Goal: Information Seeking & Learning: Learn about a topic

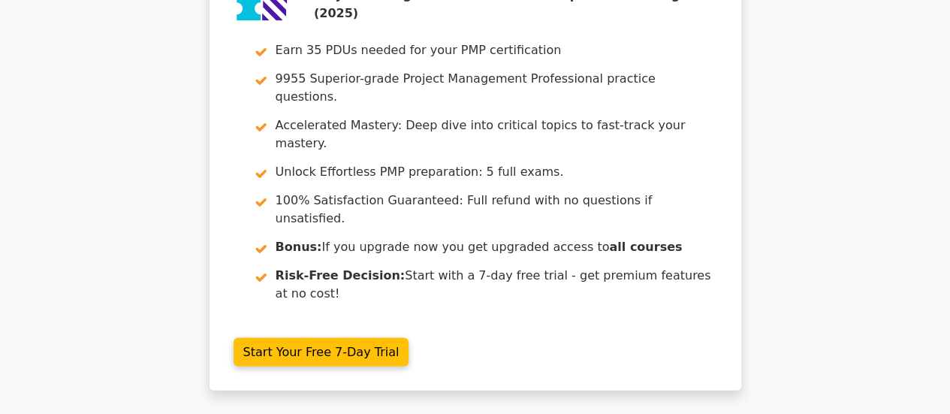
scroll to position [3936, 0]
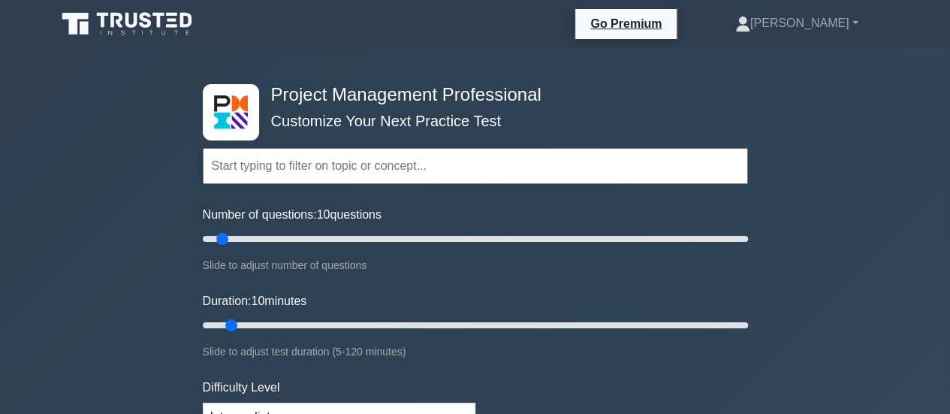
click at [390, 170] on input "text" at bounding box center [475, 166] width 545 height 36
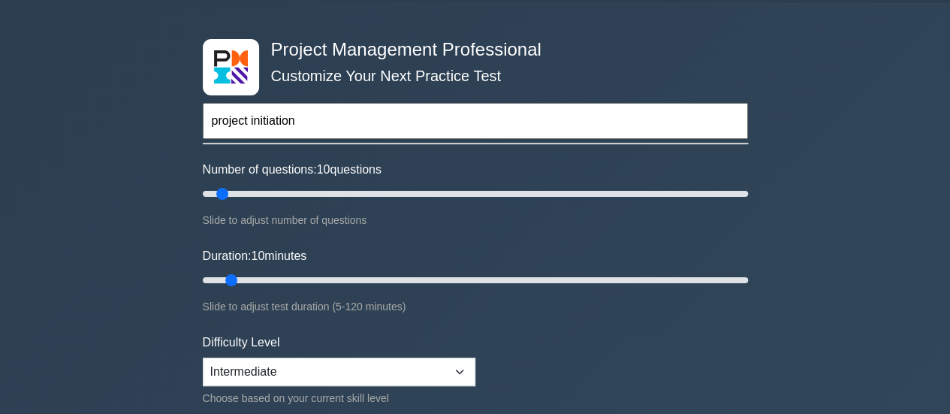
scroll to position [46, 0]
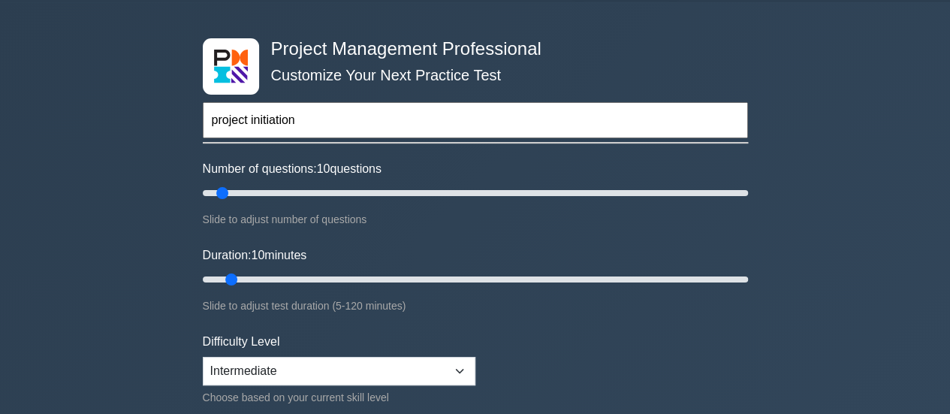
type input "project initiation"
drag, startPoint x: 220, startPoint y: 188, endPoint x: 245, endPoint y: 194, distance: 25.5
type input "20"
click at [245, 194] on input "Number of questions: 20 questions" at bounding box center [475, 193] width 545 height 18
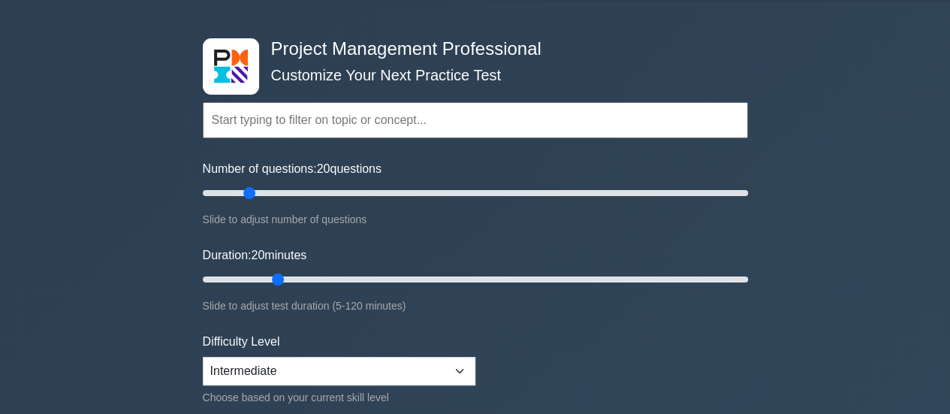
drag, startPoint x: 233, startPoint y: 274, endPoint x: 267, endPoint y: 279, distance: 34.9
type input "20"
click at [267, 279] on input "Duration: 20 minutes" at bounding box center [475, 279] width 545 height 18
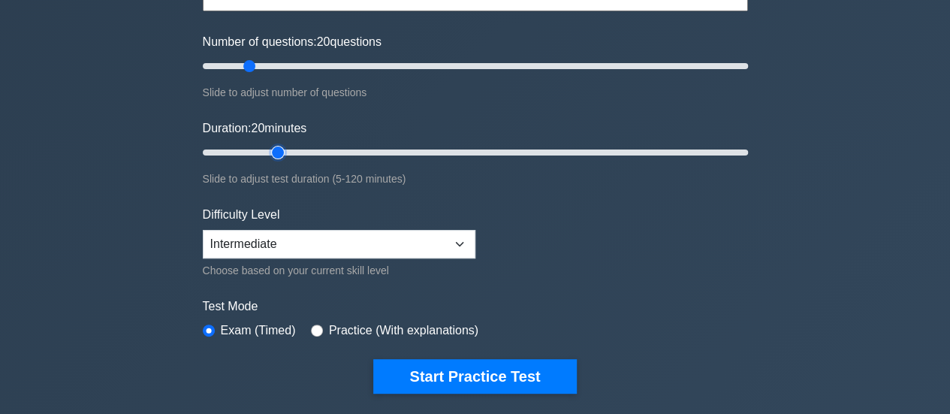
scroll to position [185, 0]
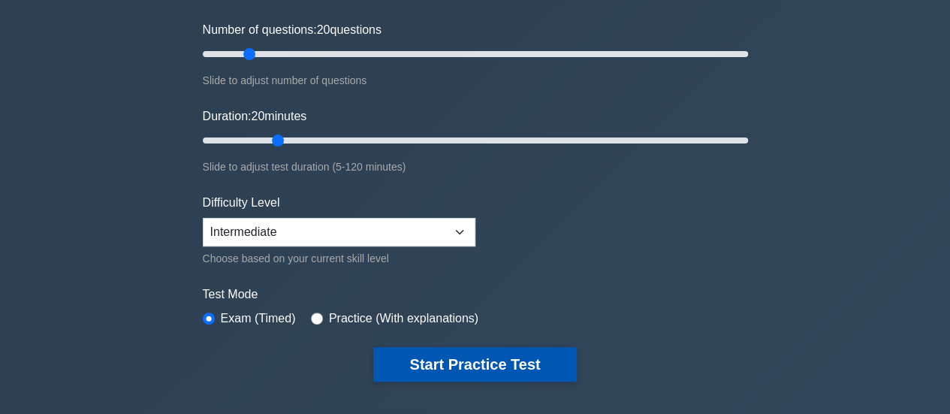
click at [520, 363] on button "Start Practice Test" at bounding box center [474, 364] width 203 height 35
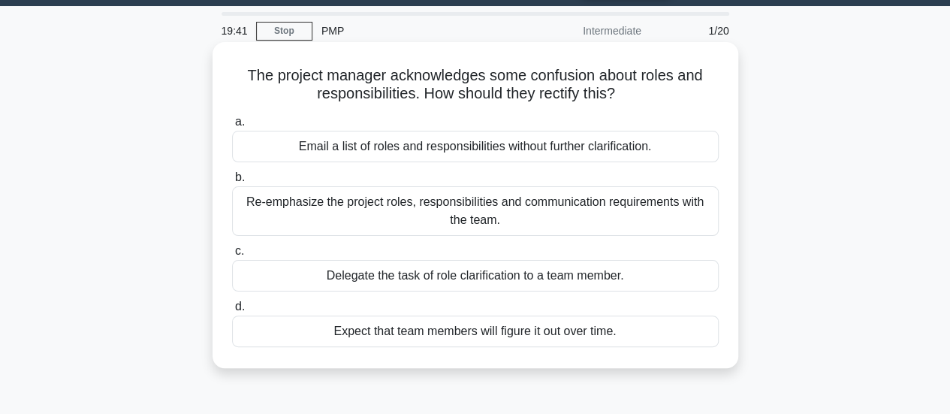
scroll to position [41, 0]
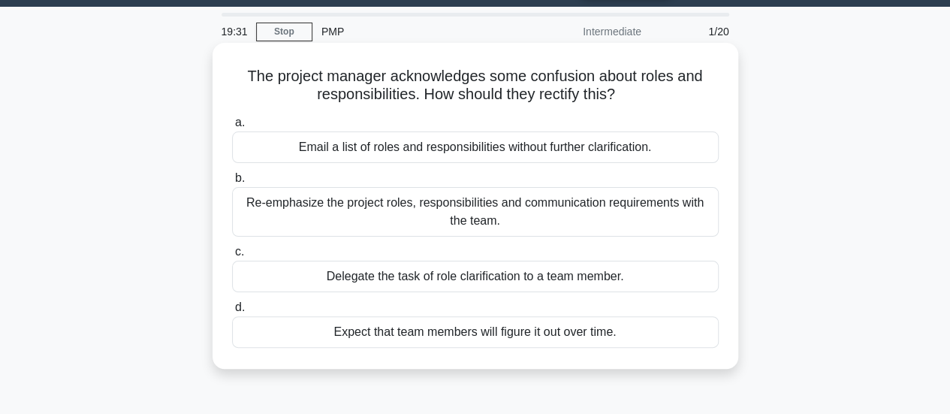
click at [435, 214] on div "Re-emphasize the project roles, responsibilities and communication requirements…" at bounding box center [475, 212] width 486 height 50
click at [232, 183] on input "b. Re-emphasize the project roles, responsibilities and communication requireme…" at bounding box center [232, 178] width 0 height 10
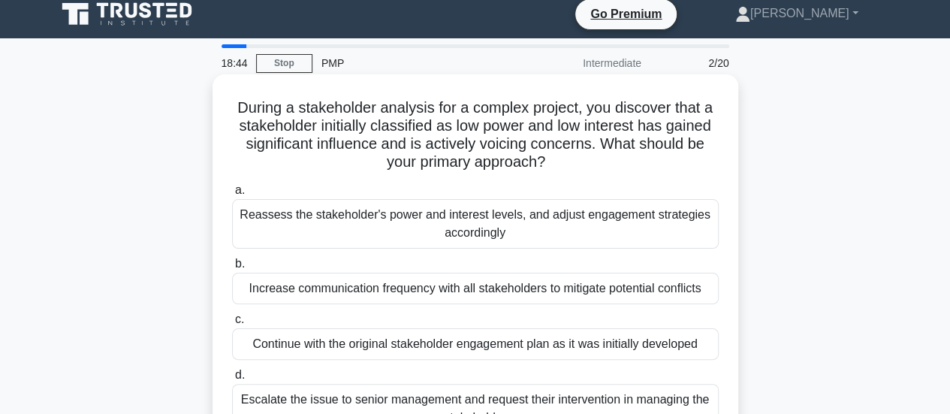
scroll to position [9, 0]
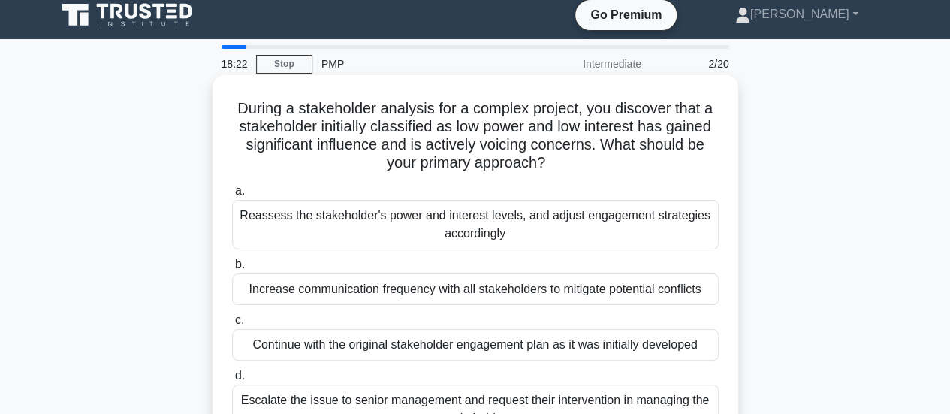
click at [508, 232] on div "Reassess the stakeholder's power and interest levels, and adjust engagement str…" at bounding box center [475, 225] width 486 height 50
click at [232, 196] on input "a. Reassess the stakeholder's power and interest levels, and adjust engagement …" at bounding box center [232, 191] width 0 height 10
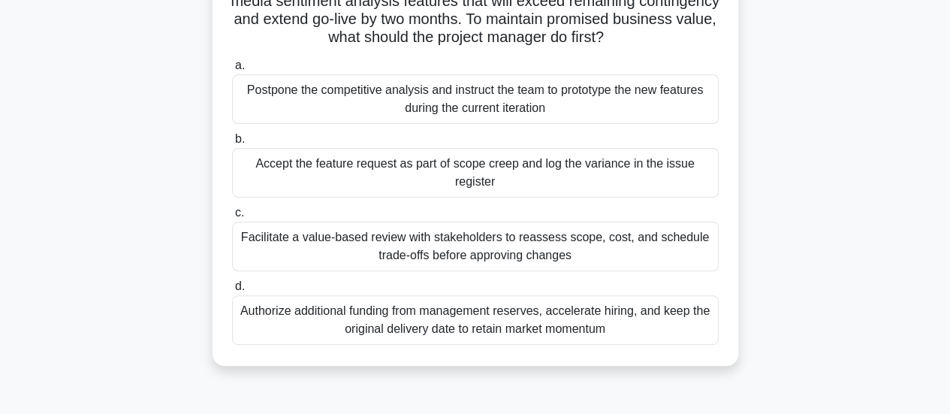
scroll to position [171, 0]
click at [579, 249] on div "Facilitate a value-based review with stakeholders to reassess scope, cost, and …" at bounding box center [475, 246] width 486 height 50
click at [232, 217] on input "c. Facilitate a value-based review with stakeholders to reassess scope, cost, a…" at bounding box center [232, 212] width 0 height 10
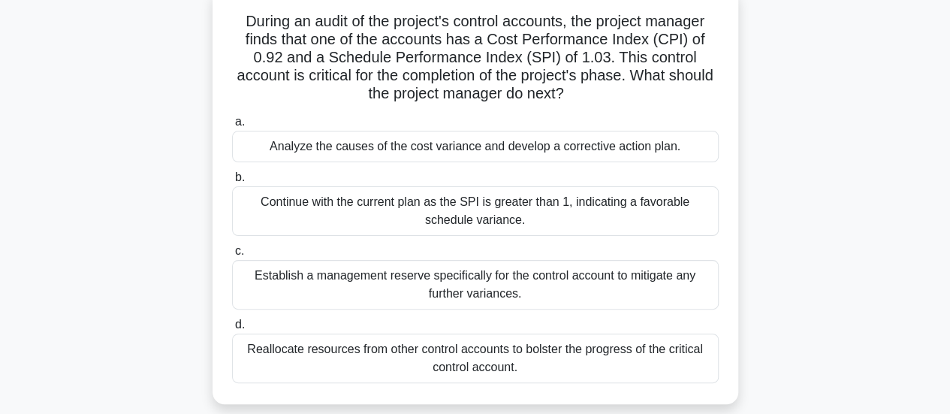
scroll to position [95, 0]
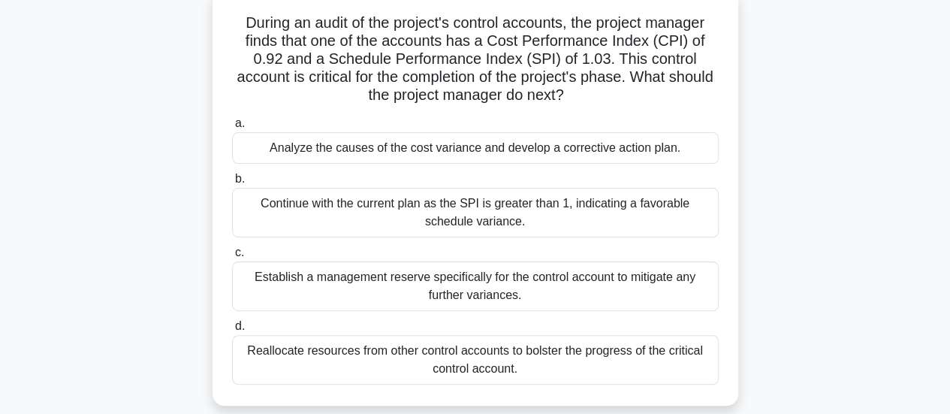
click at [492, 160] on div "Analyze the causes of the cost variance and develop a corrective action plan." at bounding box center [475, 148] width 486 height 32
click at [232, 128] on input "a. Analyze the causes of the cost variance and develop a corrective action plan." at bounding box center [232, 124] width 0 height 10
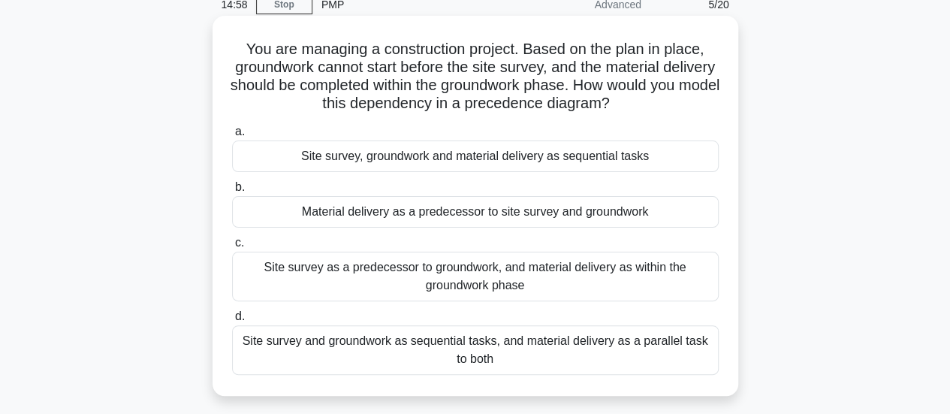
scroll to position [68, 0]
click at [404, 279] on div "Site survey as a predecessor to groundwork, and material delivery as within the…" at bounding box center [475, 277] width 486 height 50
click at [232, 249] on input "c. Site survey as a predecessor to groundwork, and material delivery as within …" at bounding box center [232, 244] width 0 height 10
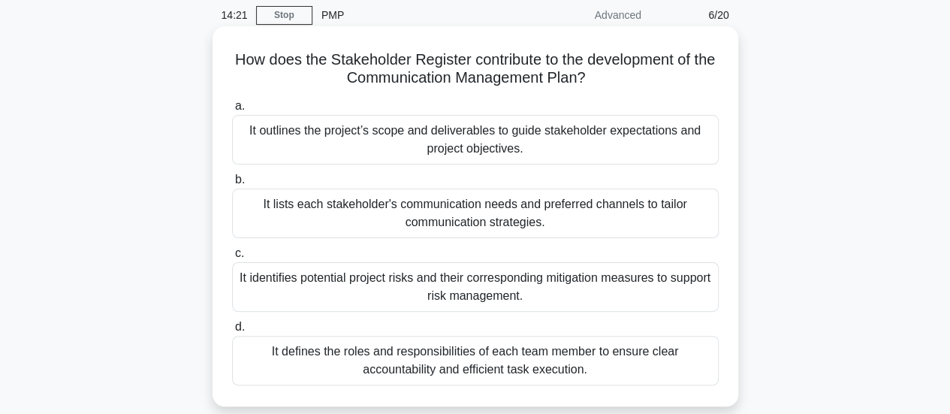
scroll to position [59, 0]
click at [573, 221] on div "It lists each stakeholder's communication needs and preferred channels to tailo…" at bounding box center [475, 213] width 486 height 50
click at [232, 184] on input "b. It lists each stakeholder's communication needs and preferred channels to ta…" at bounding box center [232, 179] width 0 height 10
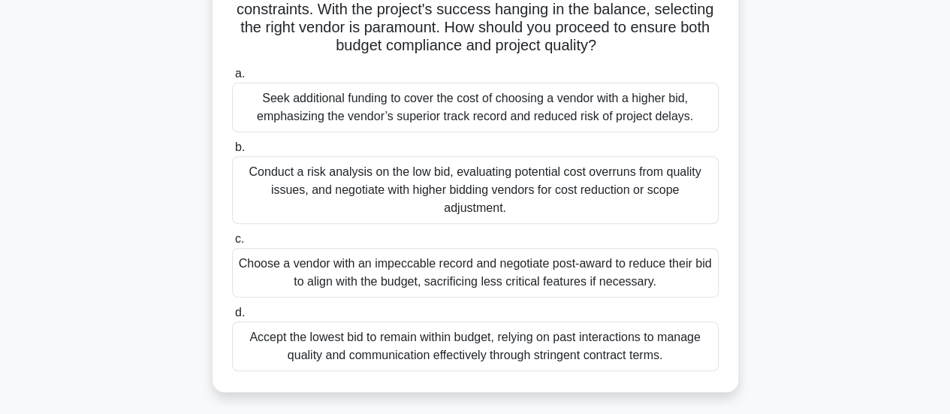
scroll to position [253, 0]
click at [517, 197] on div "Conduct a risk analysis on the low bid, evaluating potential cost overruns from…" at bounding box center [475, 189] width 486 height 68
click at [232, 152] on input "b. Conduct a risk analysis on the low bid, evaluating potential cost overruns f…" at bounding box center [232, 147] width 0 height 10
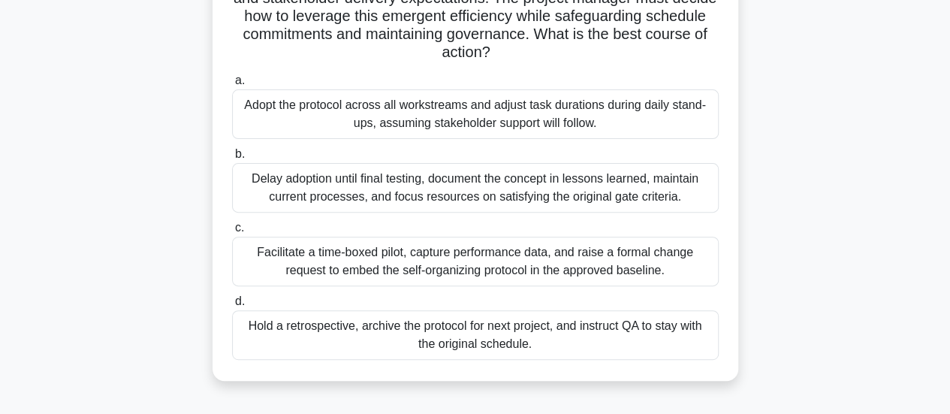
scroll to position [166, 0]
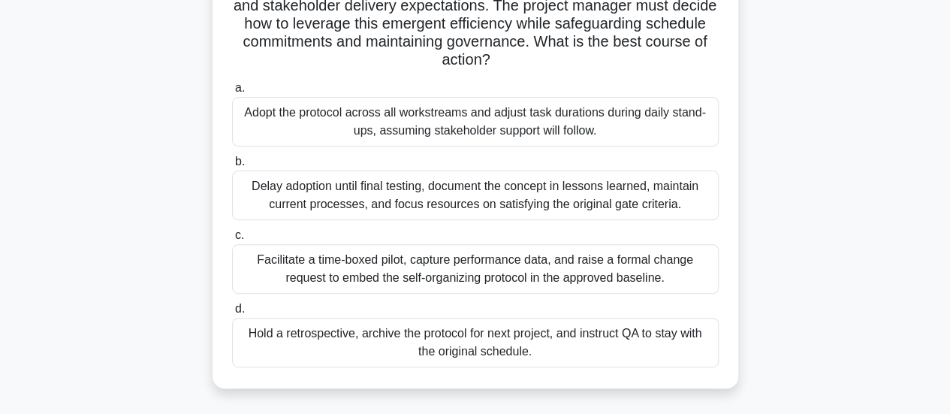
click at [509, 259] on div "Facilitate a time-boxed pilot, capture performance data, and raise a formal cha…" at bounding box center [475, 269] width 486 height 50
click at [232, 240] on input "c. Facilitate a time-boxed pilot, capture performance data, and raise a formal …" at bounding box center [232, 235] width 0 height 10
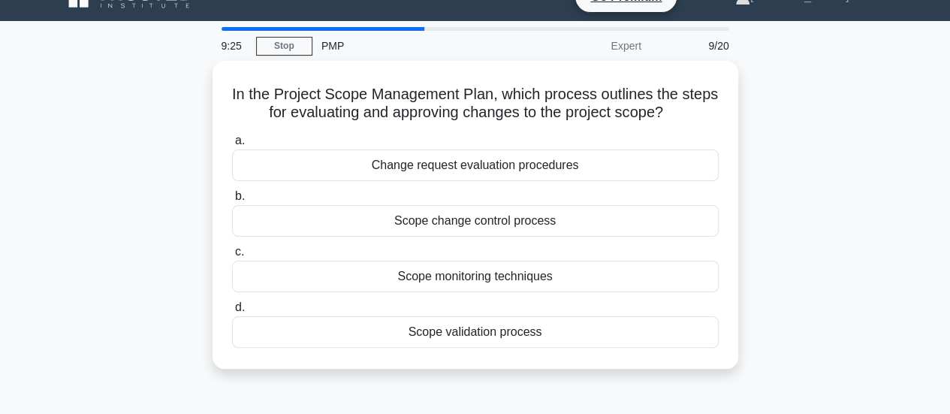
scroll to position [33, 0]
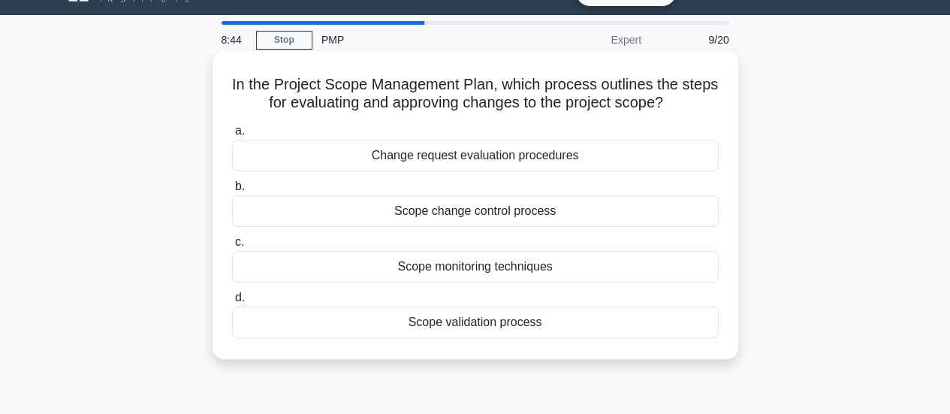
click at [571, 208] on div "Scope change control process" at bounding box center [475, 211] width 486 height 32
click at [232, 191] on input "b. Scope change control process" at bounding box center [232, 187] width 0 height 10
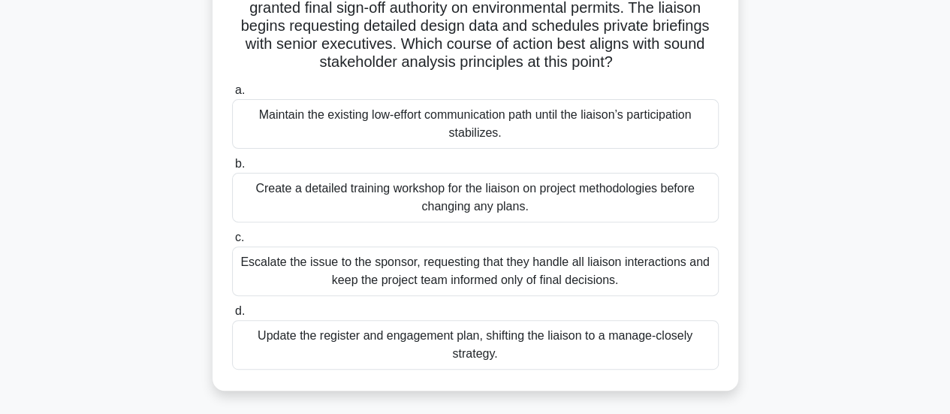
scroll to position [146, 0]
click at [492, 345] on div "Update the register and engagement plan, shifting the liaison to a manage-close…" at bounding box center [475, 344] width 486 height 50
click at [232, 315] on input "d. Update the register and engagement plan, shifting the liaison to a manage-cl…" at bounding box center [232, 311] width 0 height 10
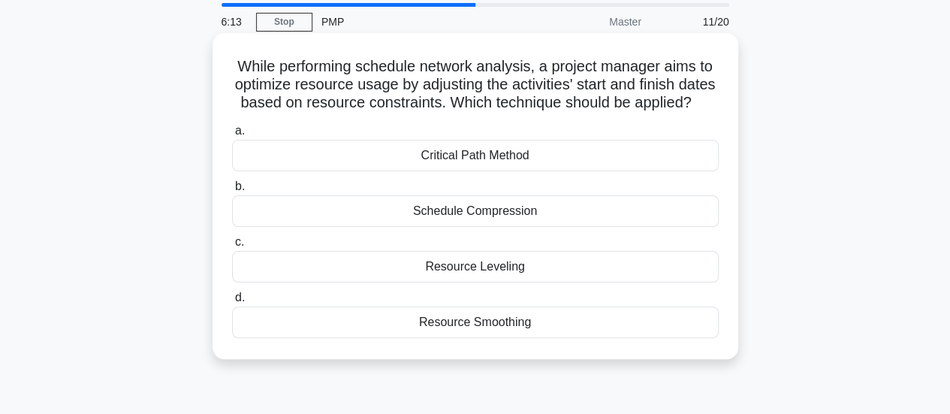
scroll to position [50, 0]
click at [467, 339] on div "Resource Smoothing" at bounding box center [475, 323] width 486 height 32
click at [232, 303] on input "d. Resource Smoothing" at bounding box center [232, 299] width 0 height 10
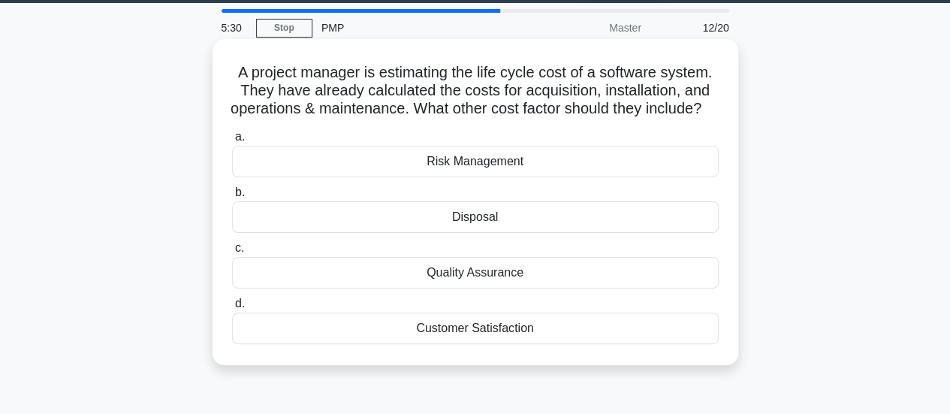
scroll to position [63, 0]
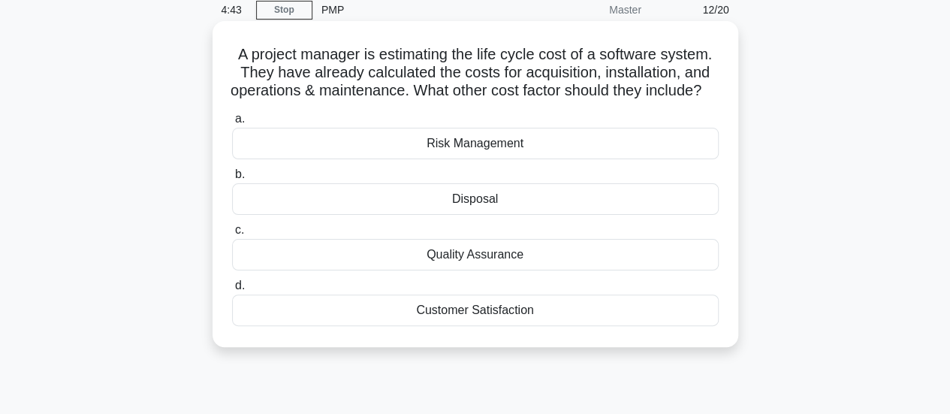
click at [474, 215] on div "Disposal" at bounding box center [475, 199] width 486 height 32
click at [232, 179] on input "b. Disposal" at bounding box center [232, 175] width 0 height 10
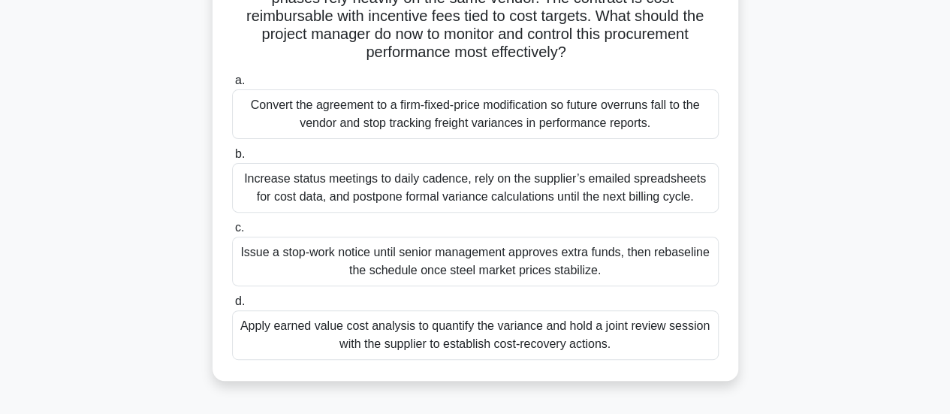
scroll to position [174, 0]
click at [415, 336] on div "Apply earned value cost analysis to quantify the variance and hold a joint revi…" at bounding box center [475, 334] width 486 height 50
click at [232, 306] on input "d. Apply earned value cost analysis to quantify the variance and hold a joint r…" at bounding box center [232, 301] width 0 height 10
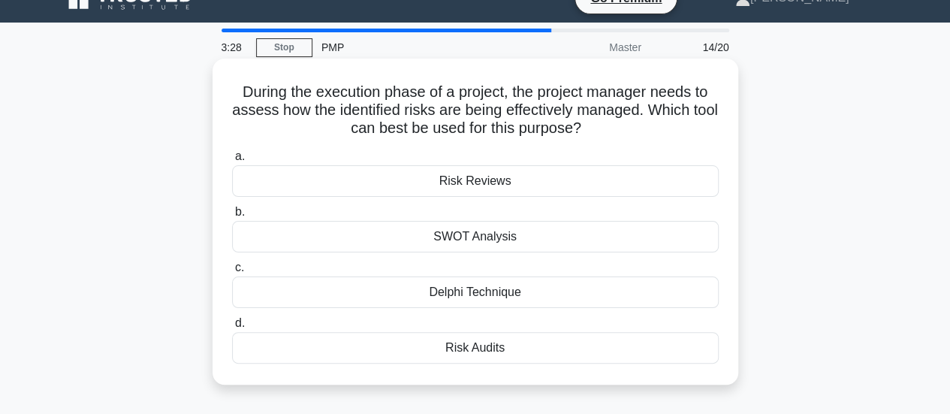
scroll to position [26, 0]
click at [496, 245] on div "SWOT Analysis" at bounding box center [475, 236] width 486 height 32
click at [232, 216] on input "b. SWOT Analysis" at bounding box center [232, 211] width 0 height 10
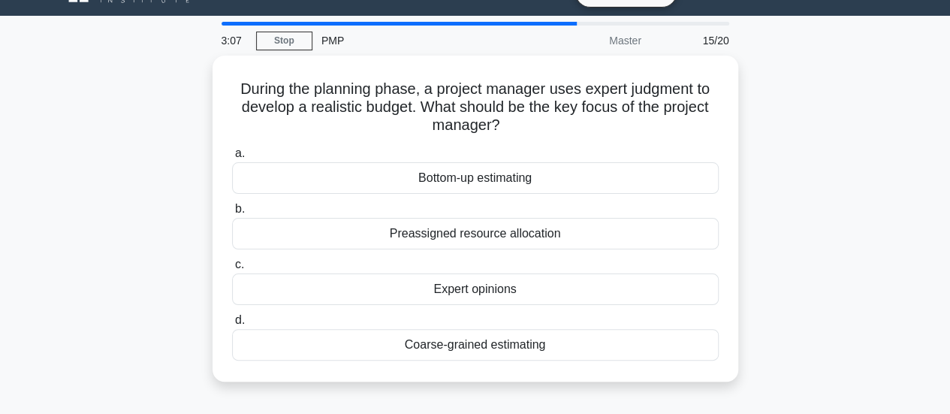
scroll to position [33, 0]
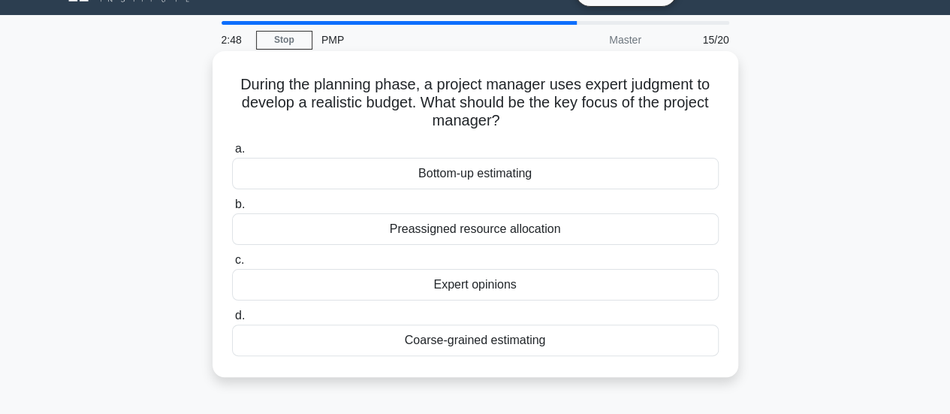
click at [504, 285] on div "Expert opinions" at bounding box center [475, 285] width 486 height 32
click at [232, 265] on input "c. Expert opinions" at bounding box center [232, 260] width 0 height 10
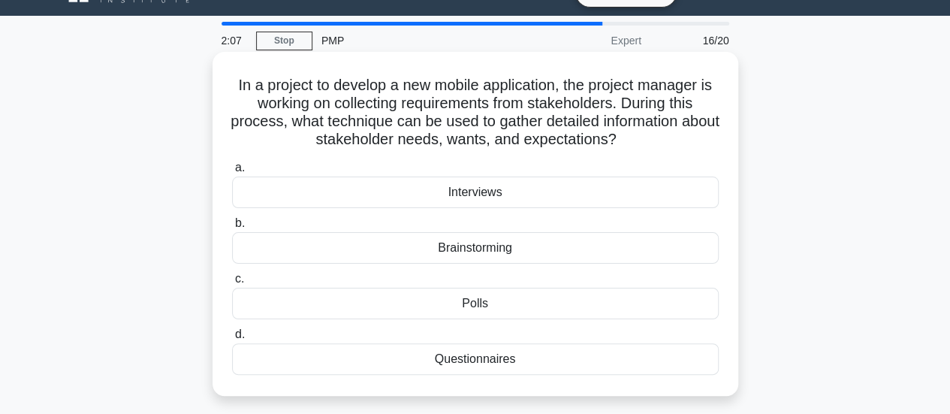
scroll to position [43, 0]
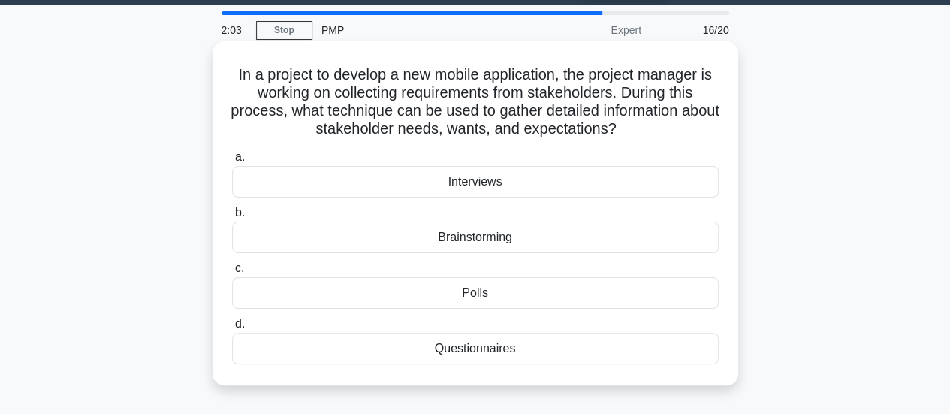
click at [486, 346] on div "Questionnaires" at bounding box center [475, 349] width 486 height 32
click at [232, 329] on input "d. Questionnaires" at bounding box center [232, 324] width 0 height 10
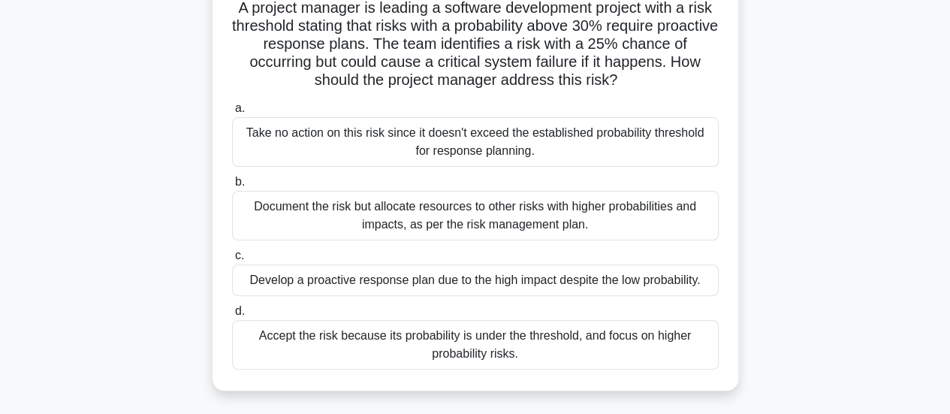
scroll to position [108, 0]
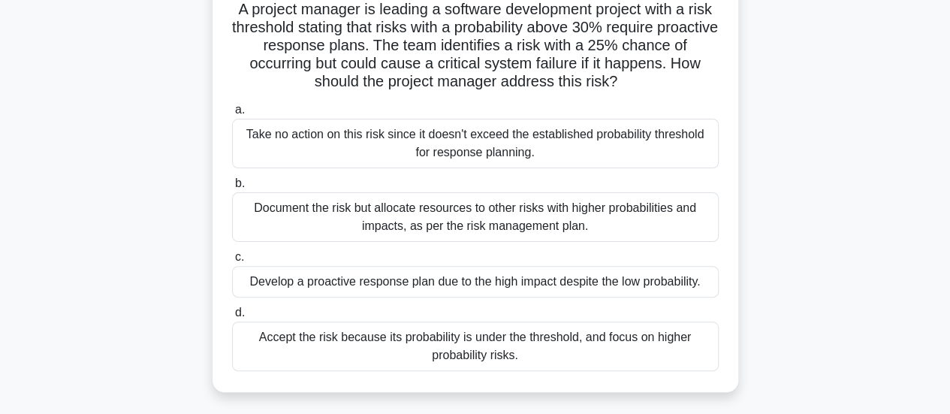
click at [583, 282] on div "Develop a proactive response plan due to the high impact despite the low probab…" at bounding box center [475, 282] width 486 height 32
click at [232, 262] on input "c. Develop a proactive response plan due to the high impact despite the low pro…" at bounding box center [232, 257] width 0 height 10
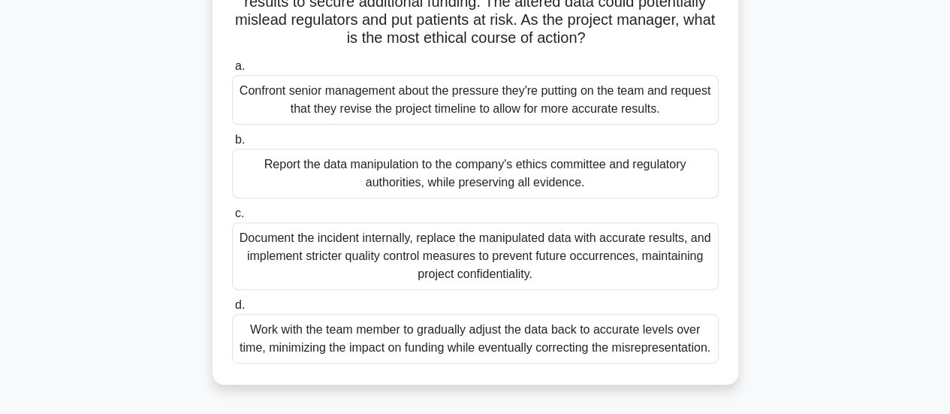
scroll to position [206, 0]
click at [499, 244] on div "Document the incident internally, replace the manipulated data with accurate re…" at bounding box center [475, 255] width 486 height 68
click at [232, 218] on input "c. Document the incident internally, replace the manipulated data with accurate…" at bounding box center [232, 213] width 0 height 10
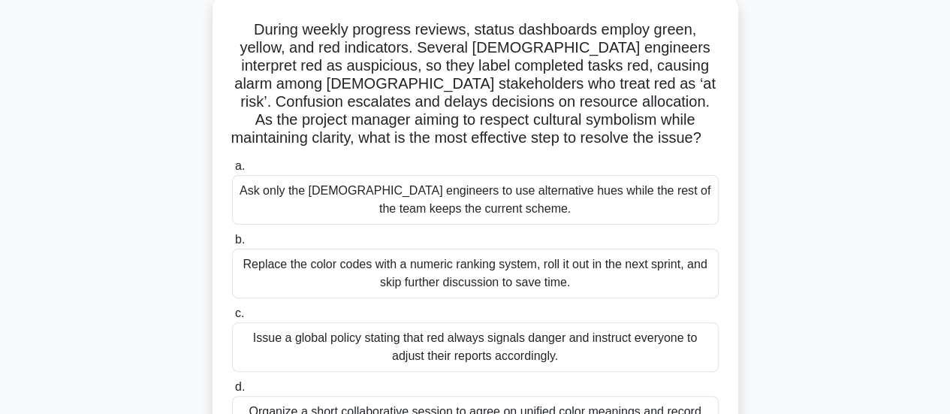
scroll to position [89, 0]
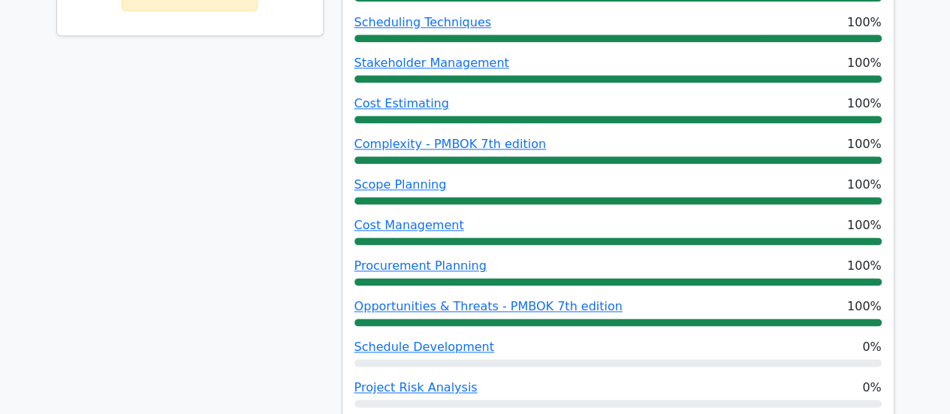
scroll to position [1080, 0]
